Goal: Task Accomplishment & Management: Manage account settings

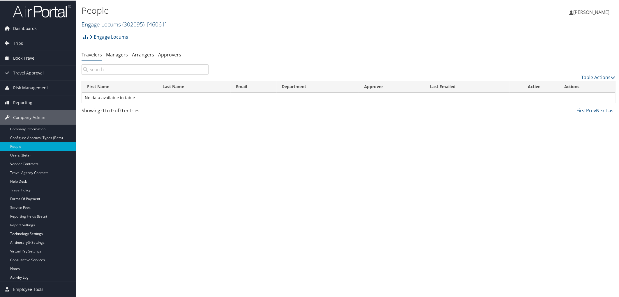
click at [109, 22] on link "Engage Locums ( 302095 ) , [ 46061 ]" at bounding box center [124, 24] width 85 height 8
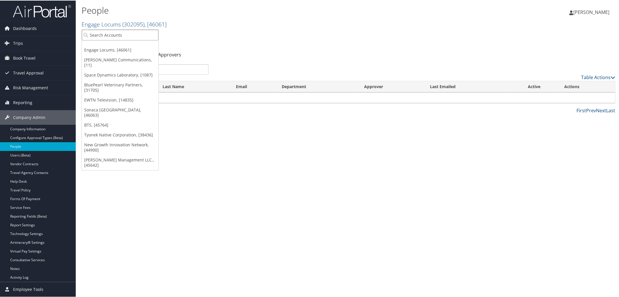
click at [104, 35] on input "search" at bounding box center [120, 34] width 77 height 11
type input "nim"
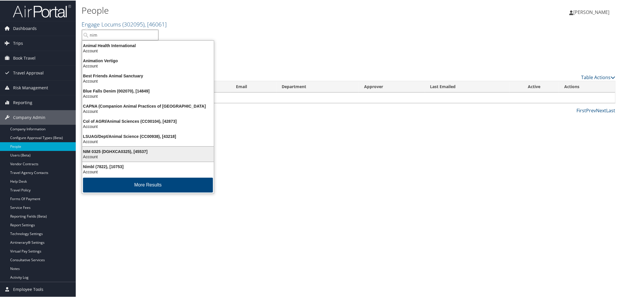
click at [90, 153] on div "NIM 0325 (DGHXCA0325), [45537]" at bounding box center [148, 151] width 139 height 5
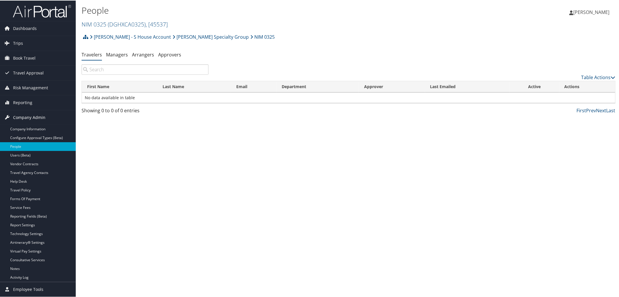
click at [30, 116] on span "Company Admin" at bounding box center [29, 117] width 32 height 15
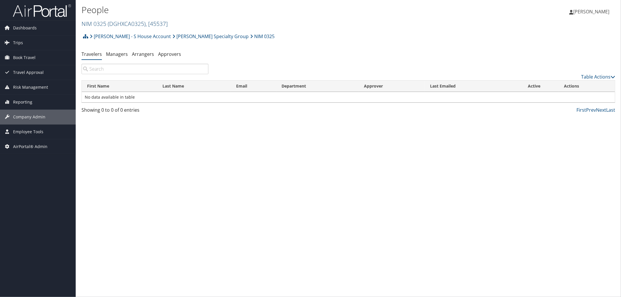
click at [91, 22] on link "NIM 0325 ( DGHXCA0325 ) , [ 45537 ]" at bounding box center [125, 24] width 86 height 8
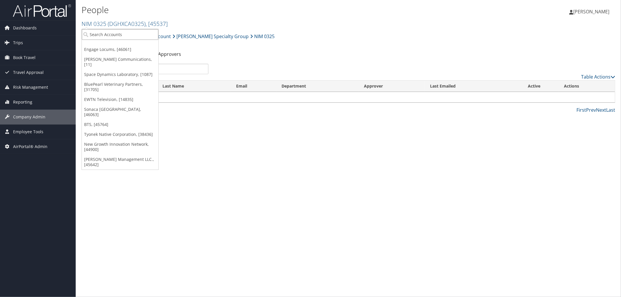
click at [95, 34] on input "search" at bounding box center [120, 34] width 77 height 11
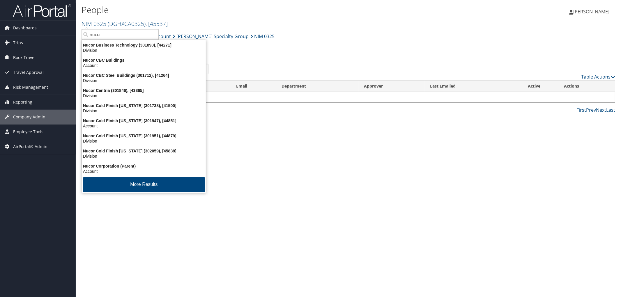
type input "nucor"
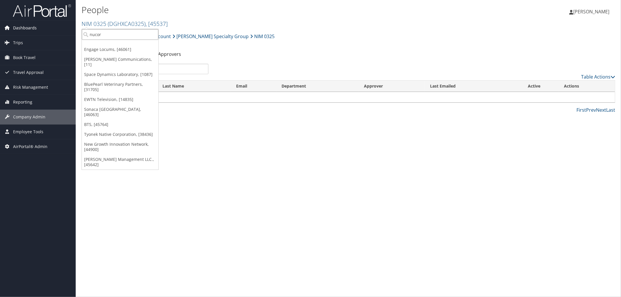
drag, startPoint x: 102, startPoint y: 34, endPoint x: 73, endPoint y: 34, distance: 29.4
click at [73, 34] on div "Dashboards AirPortal 360™ (Manager) AirPortal 360™ (Agent) My Travel Dashboard …" at bounding box center [310, 148] width 621 height 297
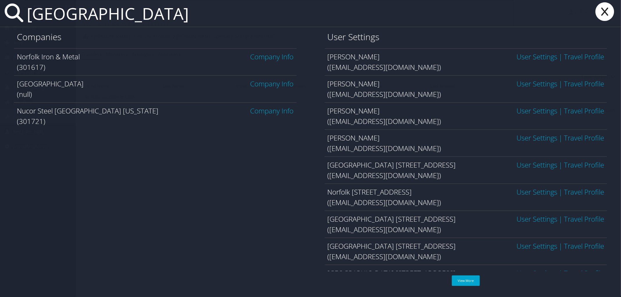
type input "norfolk"
click at [268, 56] on link "Company Info" at bounding box center [272, 57] width 43 height 10
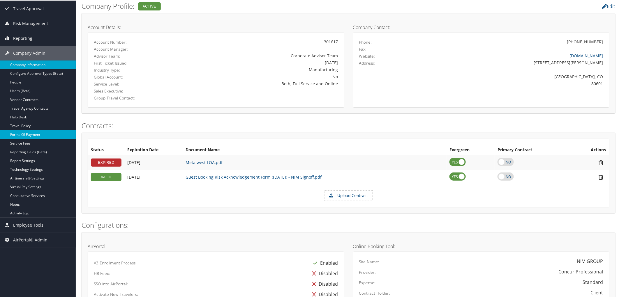
scroll to position [65, 0]
click at [34, 161] on link "Report Settings" at bounding box center [38, 160] width 76 height 9
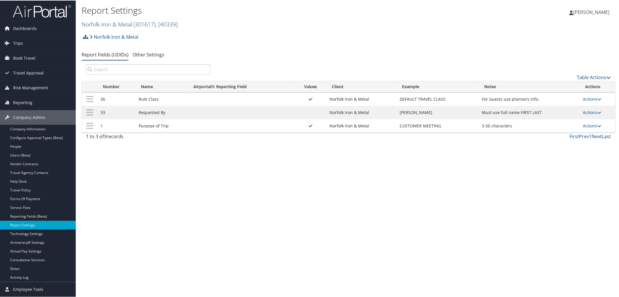
click at [101, 26] on link "Norfolk Iron & Metal ( 301617 ) , [ 40339 ]" at bounding box center [130, 24] width 96 height 8
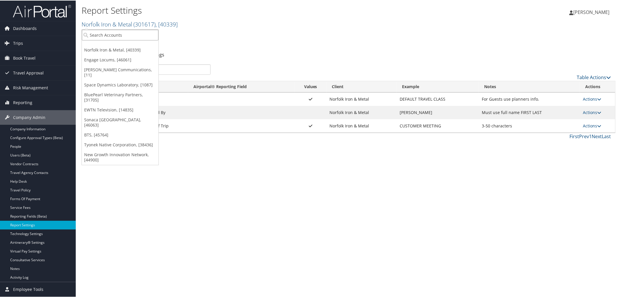
click at [97, 34] on input "search" at bounding box center [120, 34] width 77 height 11
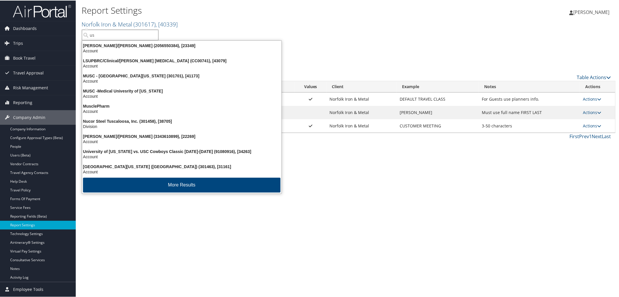
type input "u"
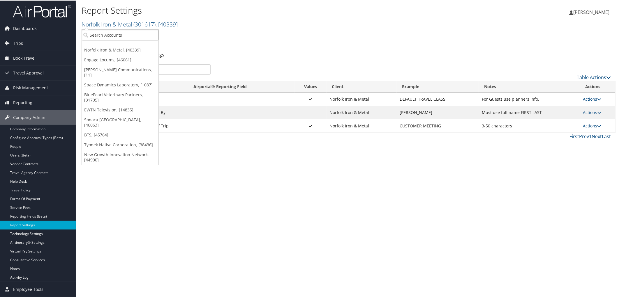
type input "s"
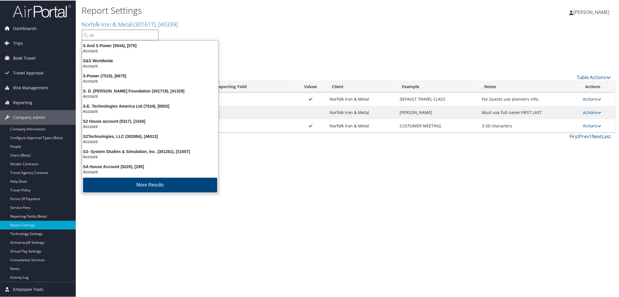
type input "csu"
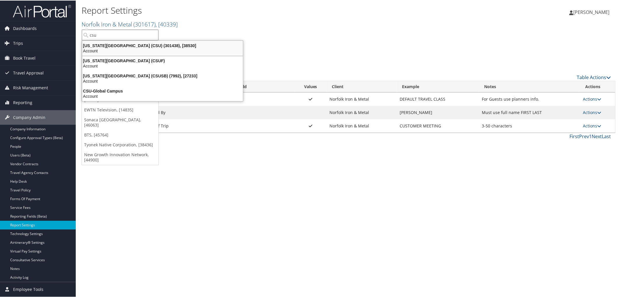
click at [125, 44] on div "California State University (CSU) (301438), [38530]" at bounding box center [163, 45] width 168 height 5
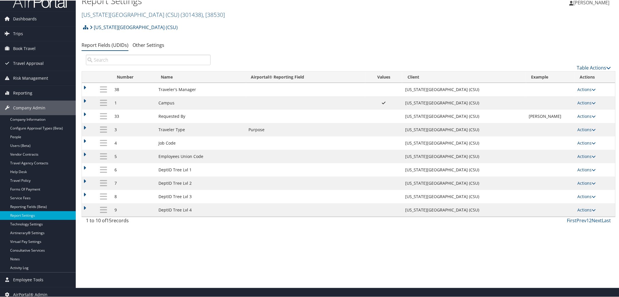
scroll to position [15, 0]
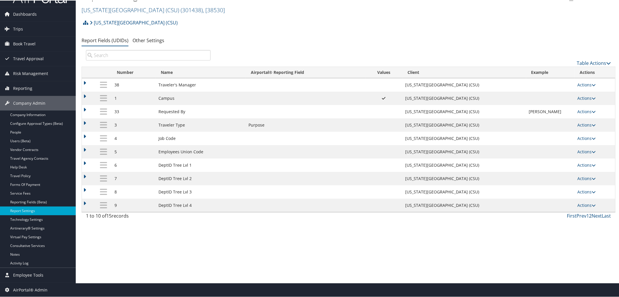
click at [589, 218] on link "2" at bounding box center [590, 215] width 3 height 6
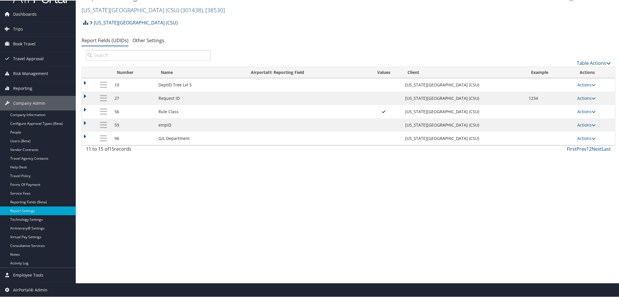
click at [108, 8] on link "[US_STATE][GEOGRAPHIC_DATA] (CSU) ( 301438 ) , [ 38530 ]" at bounding box center [153, 10] width 143 height 8
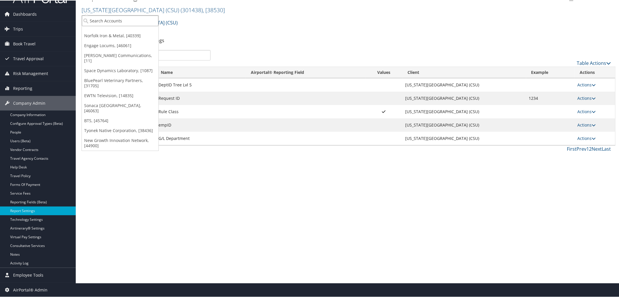
click at [102, 18] on input "search" at bounding box center [120, 20] width 77 height 11
type input "usc"
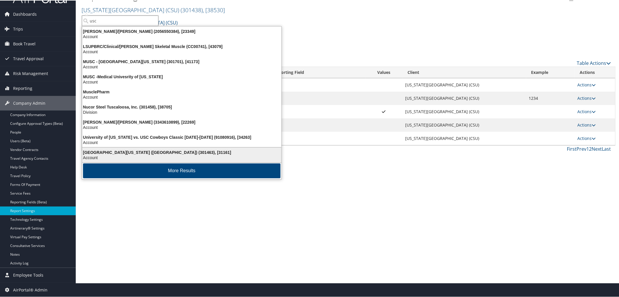
click at [115, 149] on div "[GEOGRAPHIC_DATA][US_STATE] ([GEOGRAPHIC_DATA]) (301463), [31161]" at bounding box center [182, 151] width 206 height 5
